Goal: Task Accomplishment & Management: Use online tool/utility

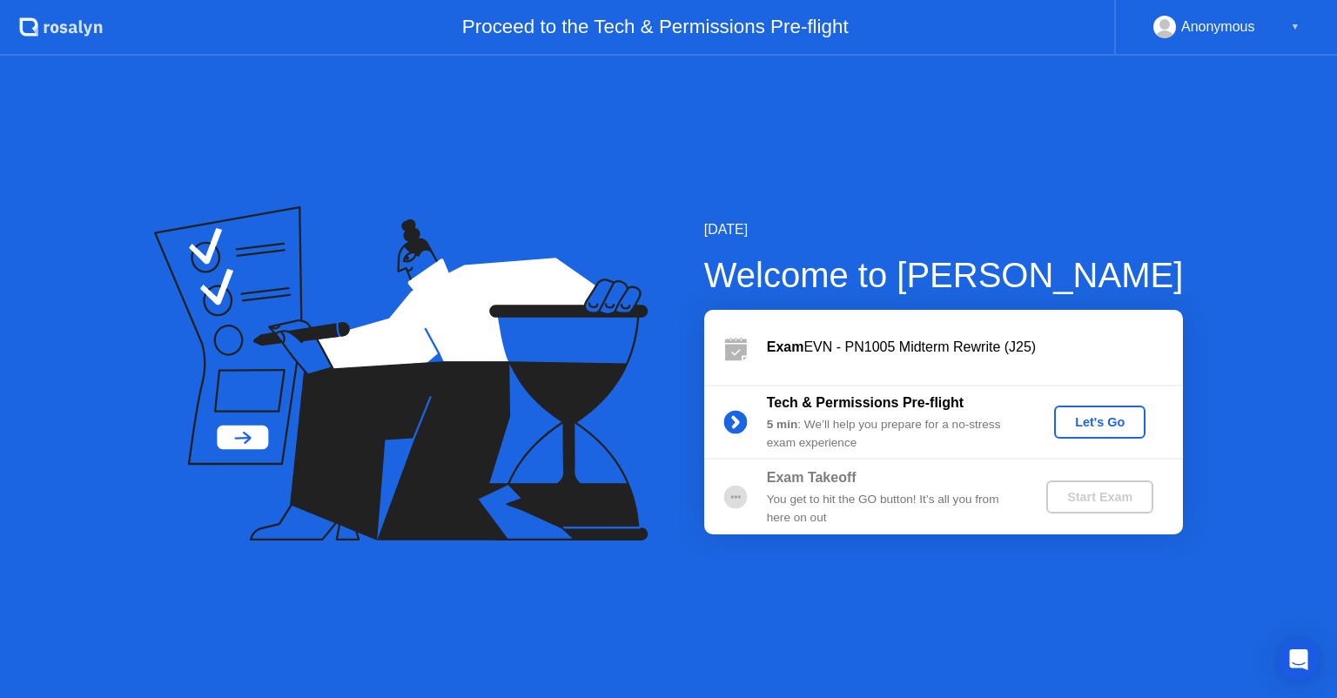
click at [1085, 424] on div "Let's Go" at bounding box center [1099, 422] width 77 height 14
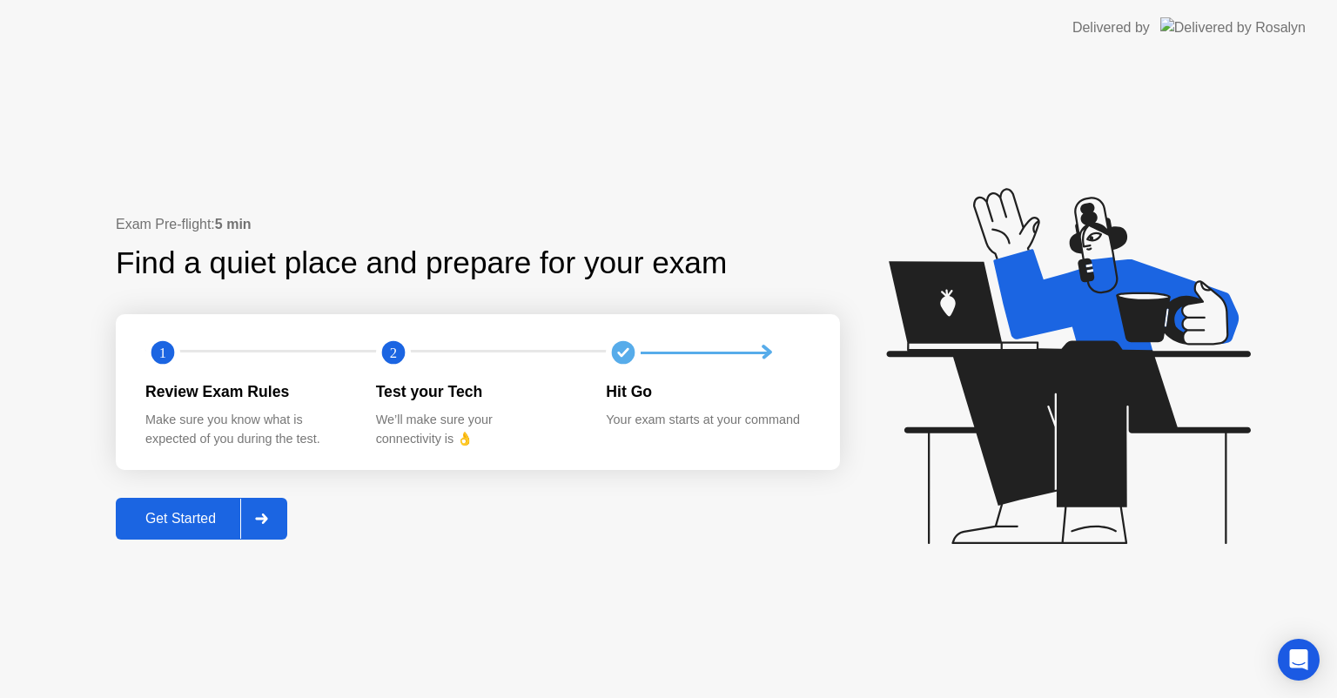
click at [180, 515] on div "Get Started" at bounding box center [180, 519] width 119 height 16
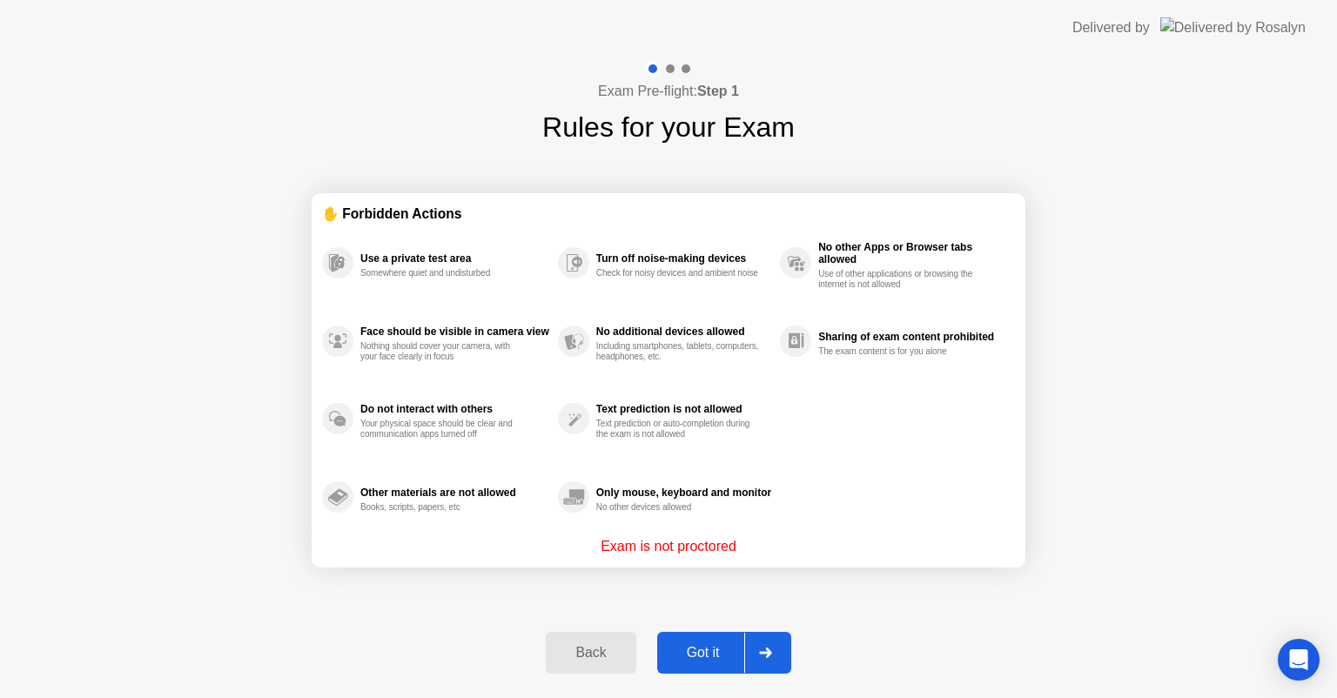
click at [706, 647] on div "Got it" at bounding box center [703, 653] width 82 height 16
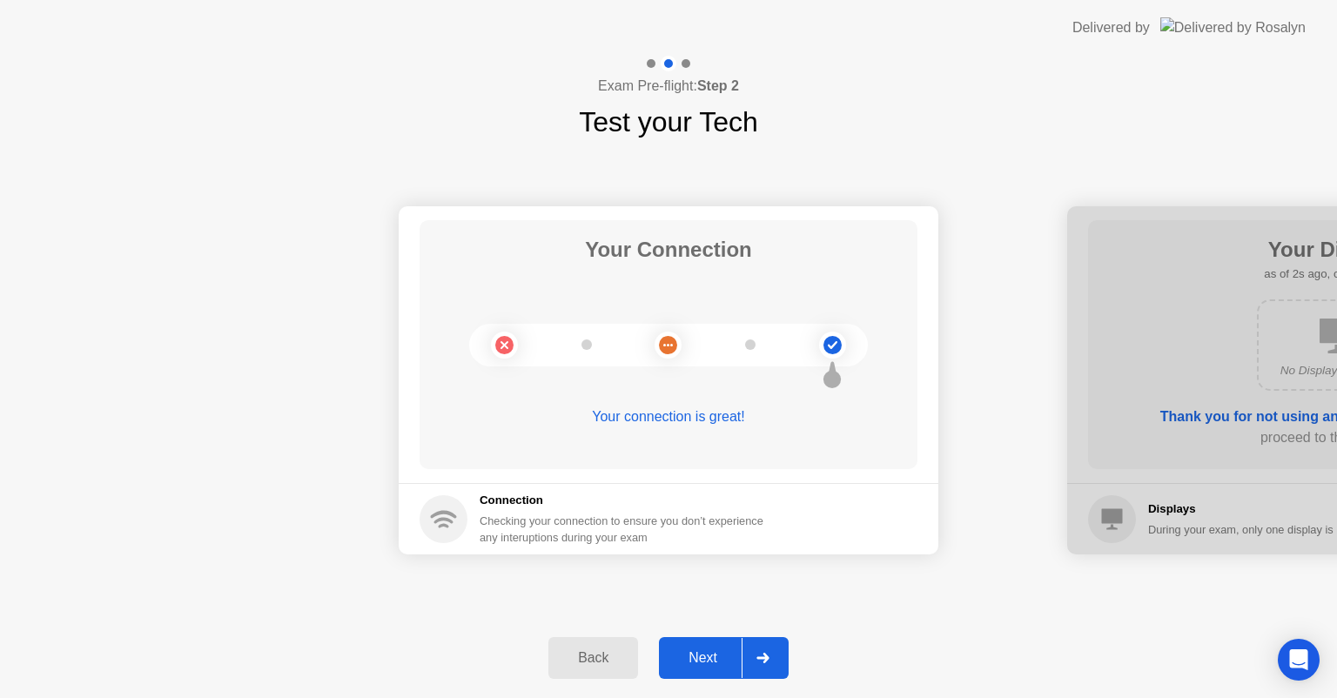
click at [763, 649] on div at bounding box center [763, 658] width 42 height 40
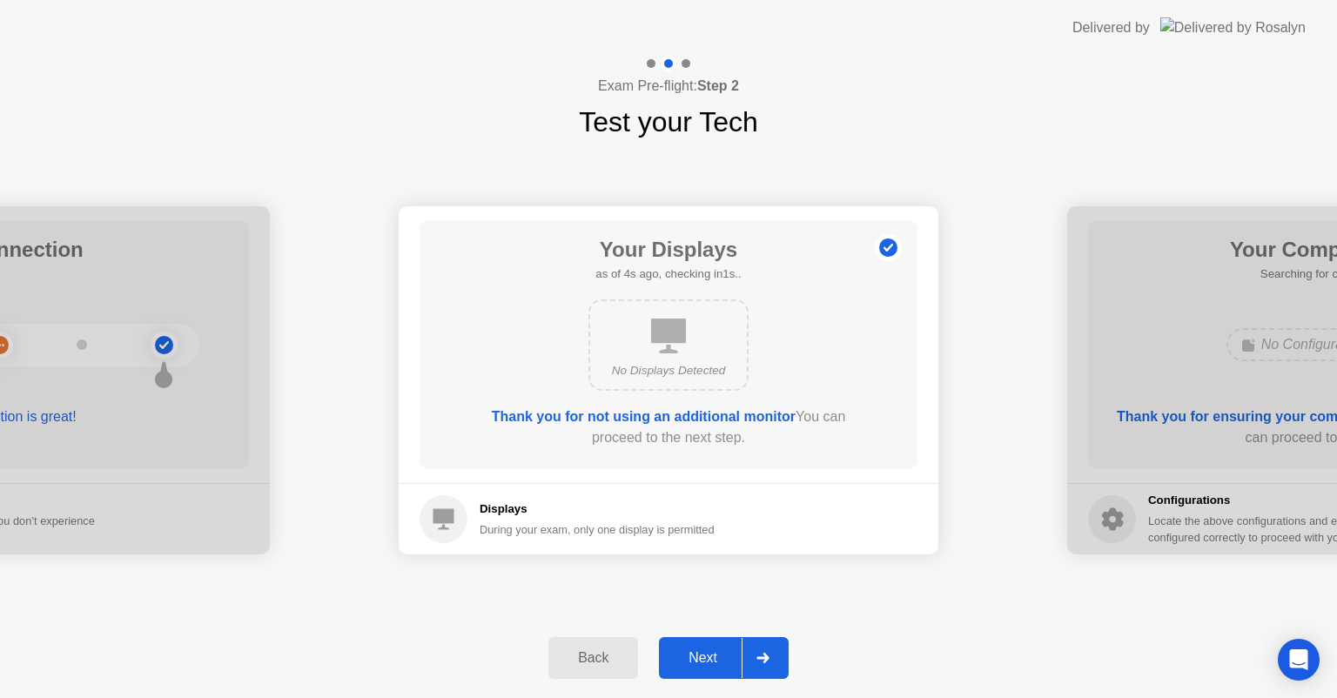
click at [712, 657] on div "Next" at bounding box center [702, 658] width 77 height 16
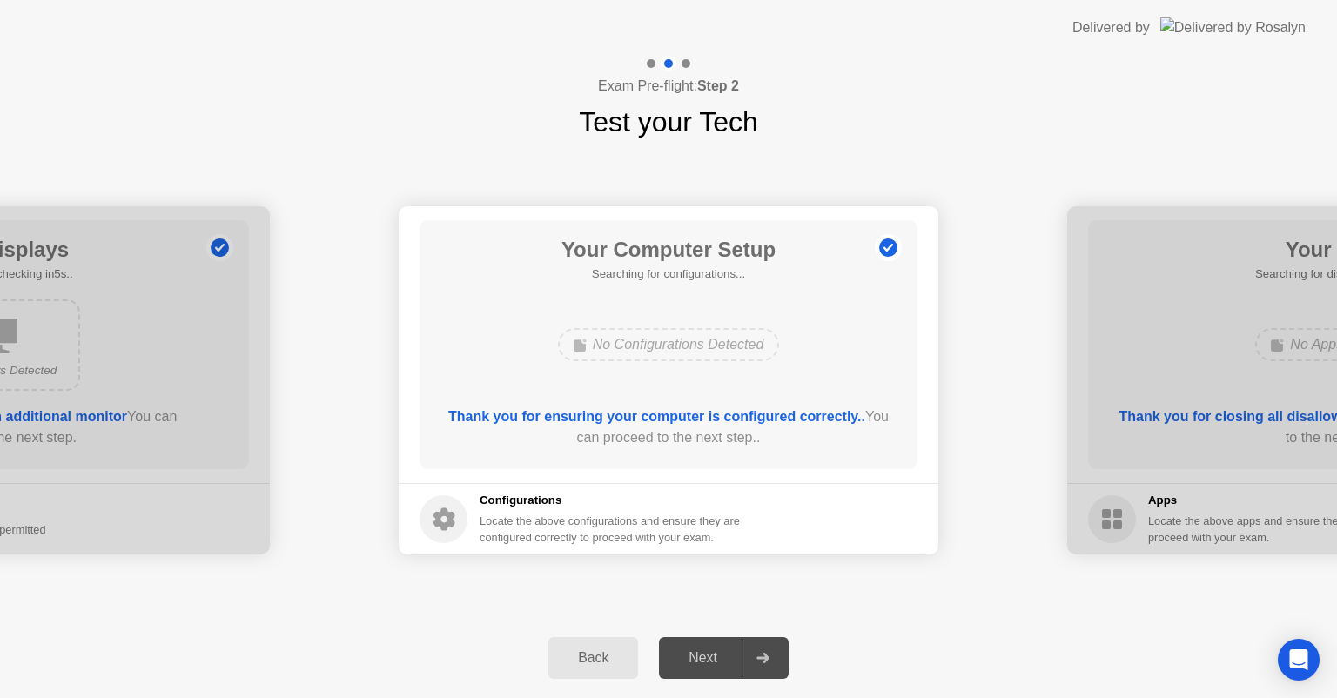
click at [769, 641] on div at bounding box center [763, 658] width 42 height 40
click at [761, 662] on div at bounding box center [763, 658] width 42 height 40
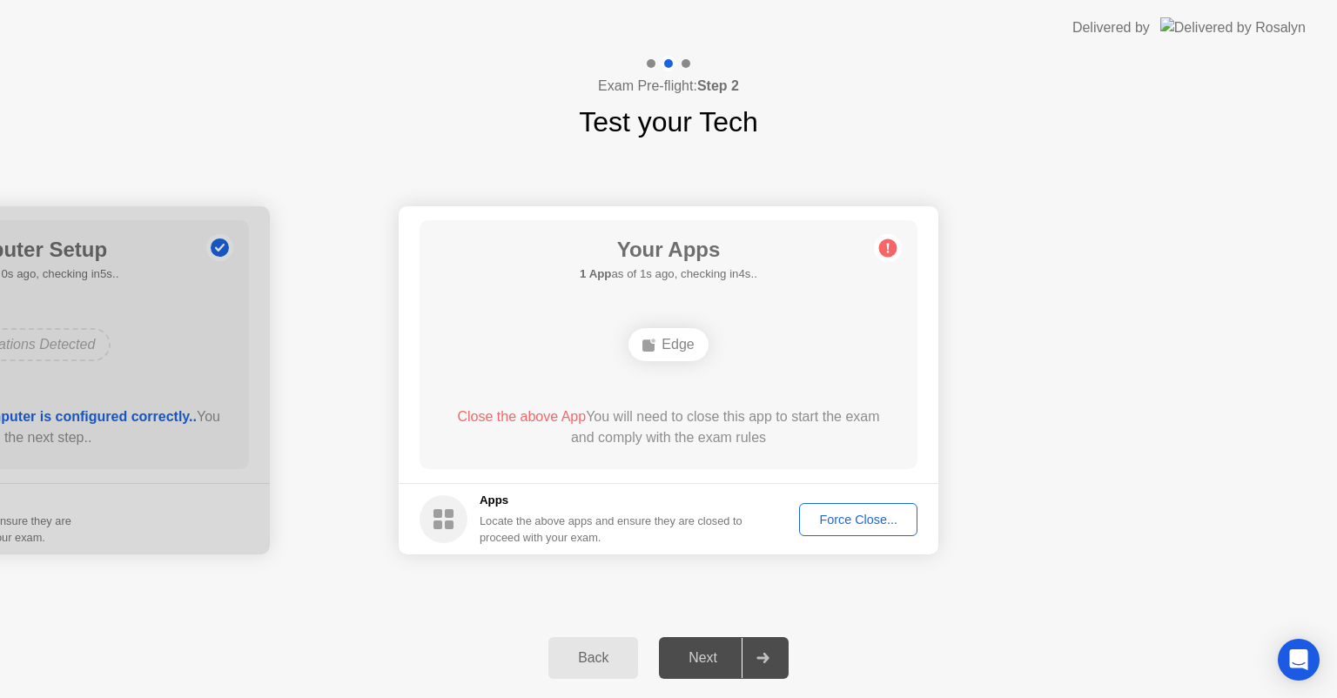
click at [843, 516] on div "Force Close..." at bounding box center [858, 520] width 106 height 14
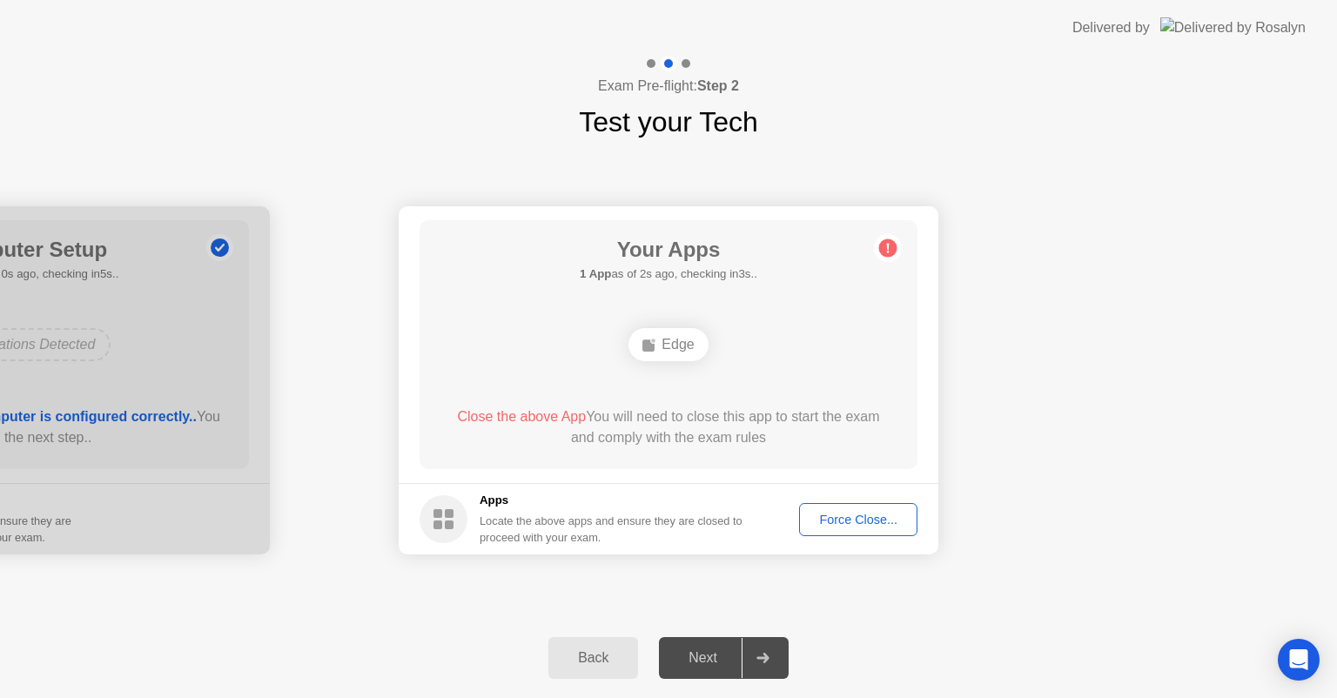
click at [836, 514] on div "Force Close..." at bounding box center [858, 520] width 106 height 14
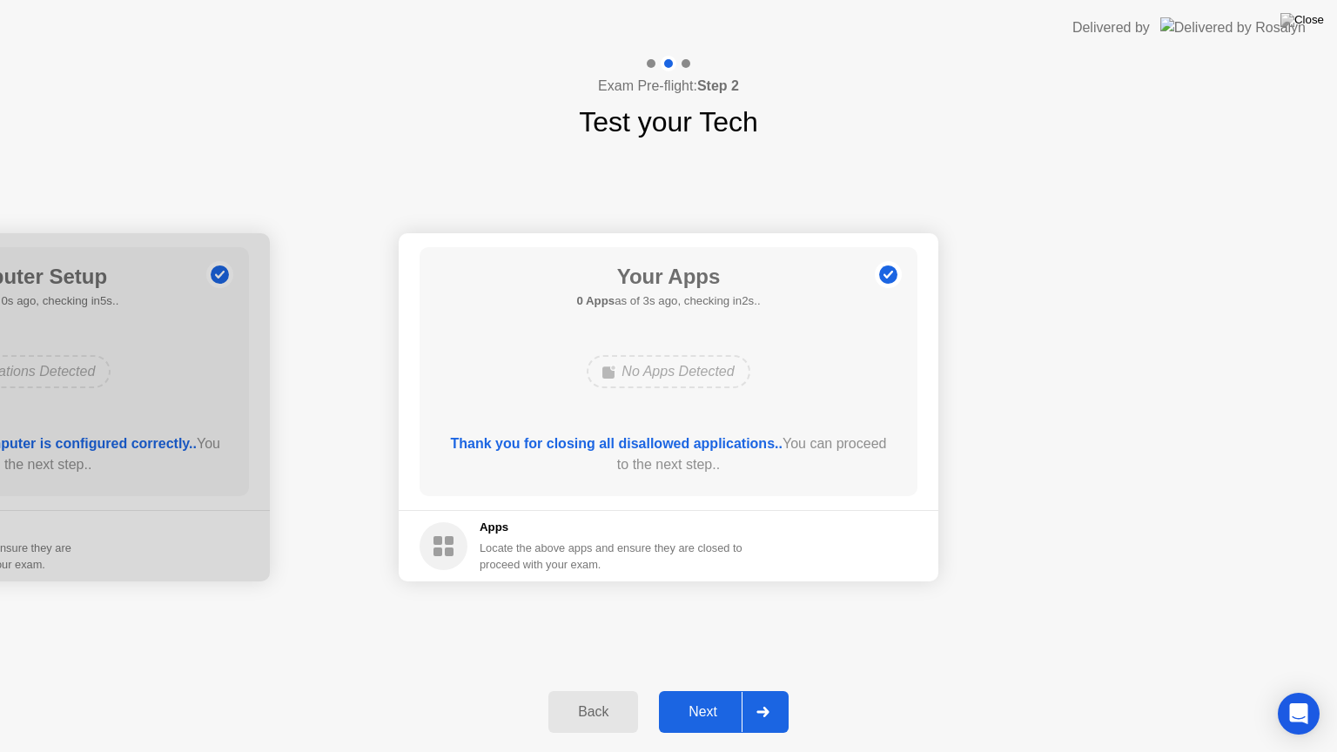
click at [696, 697] on div "Next" at bounding box center [702, 712] width 77 height 16
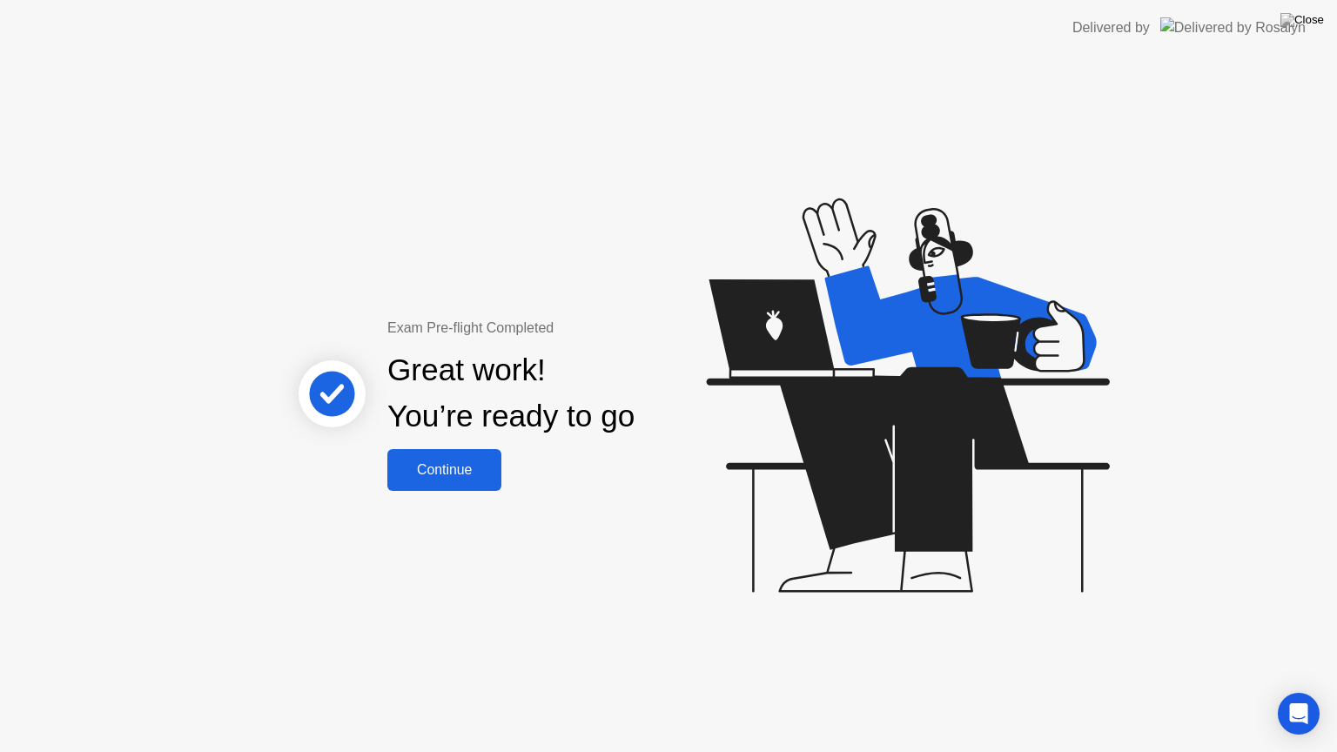
click at [452, 482] on button "Continue" at bounding box center [444, 470] width 114 height 42
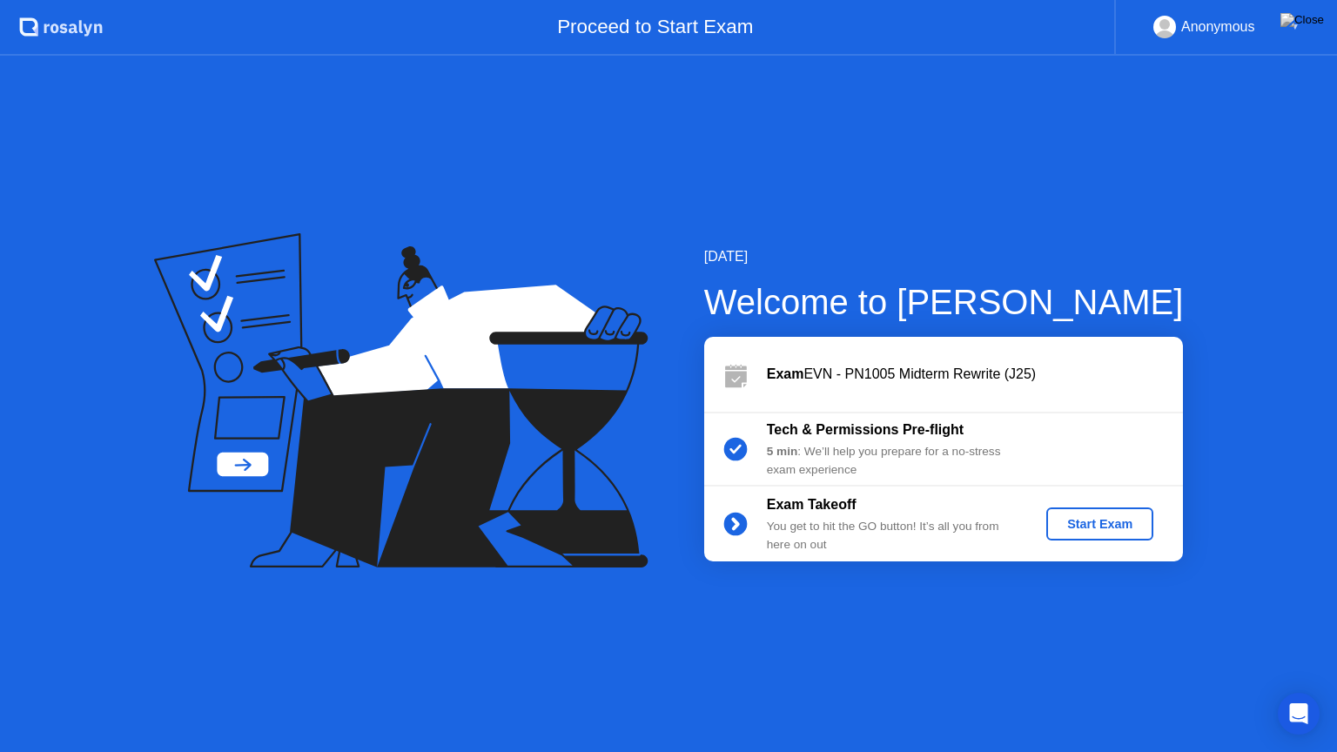
click at [1122, 517] on div "Start Exam" at bounding box center [1099, 524] width 93 height 14
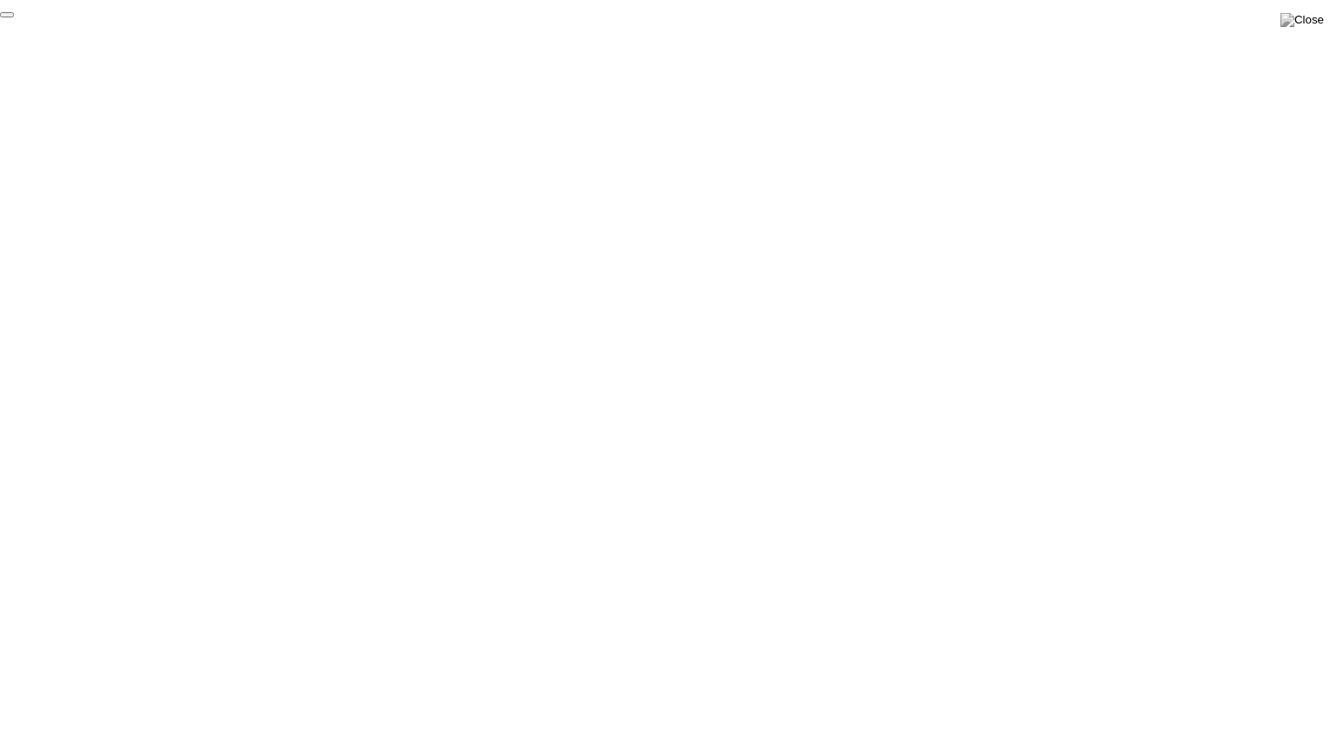
click div "End Proctoring Session"
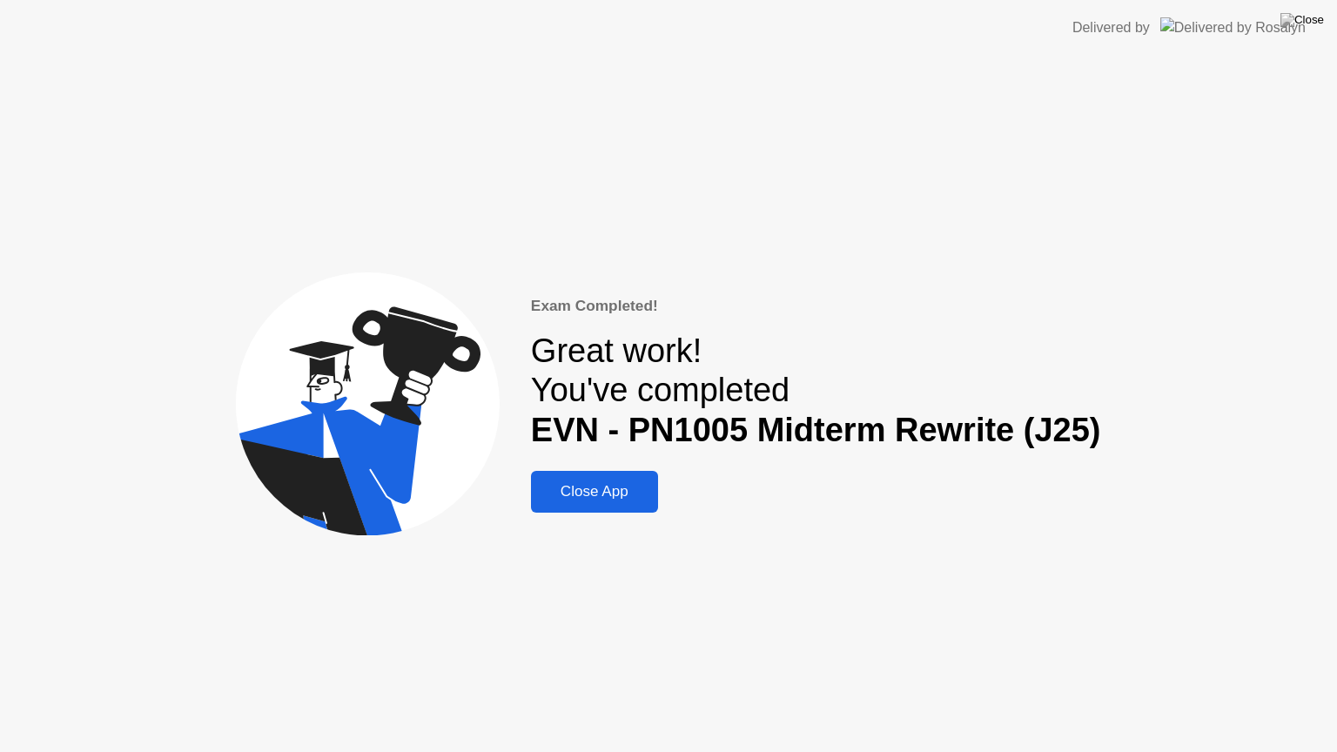
click at [587, 483] on div "Close App" at bounding box center [594, 491] width 117 height 17
